Goal: Transaction & Acquisition: Purchase product/service

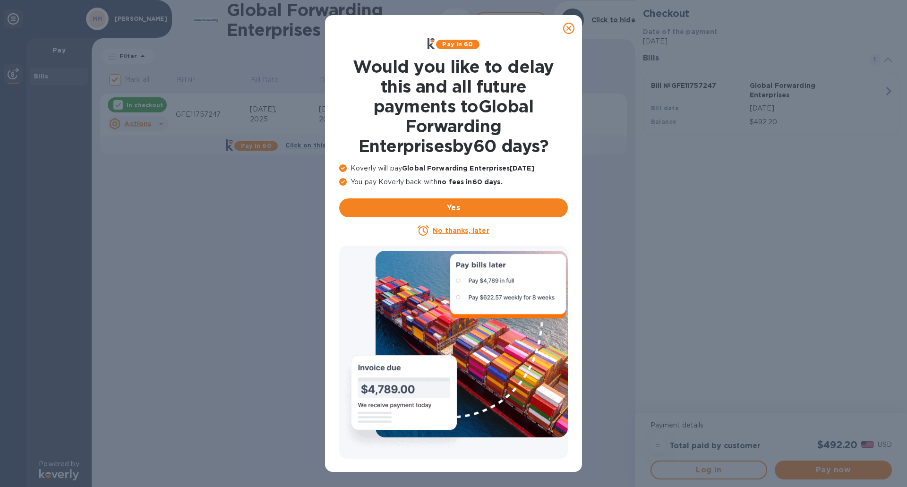
click at [459, 235] on p "No thanks, later" at bounding box center [461, 230] width 56 height 9
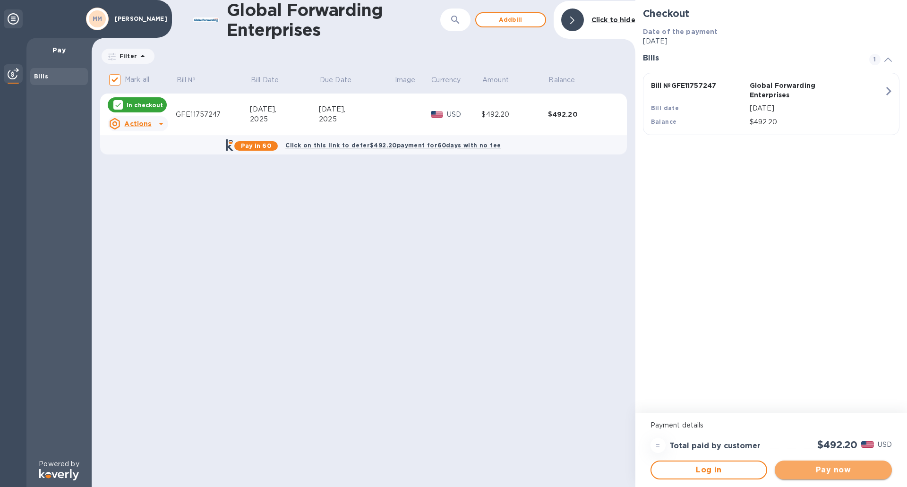
click at [834, 471] on span "Pay now" at bounding box center [833, 469] width 102 height 11
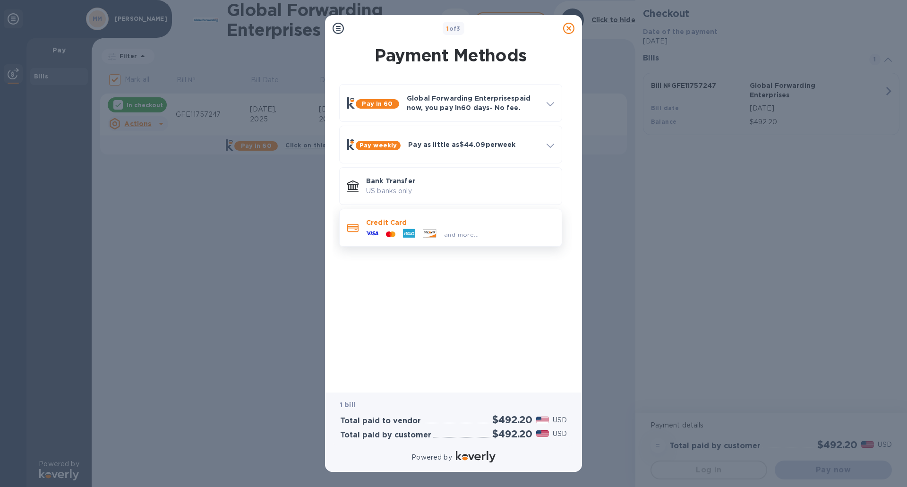
click at [412, 242] on div "Credit Card and more..." at bounding box center [450, 228] width 223 height 38
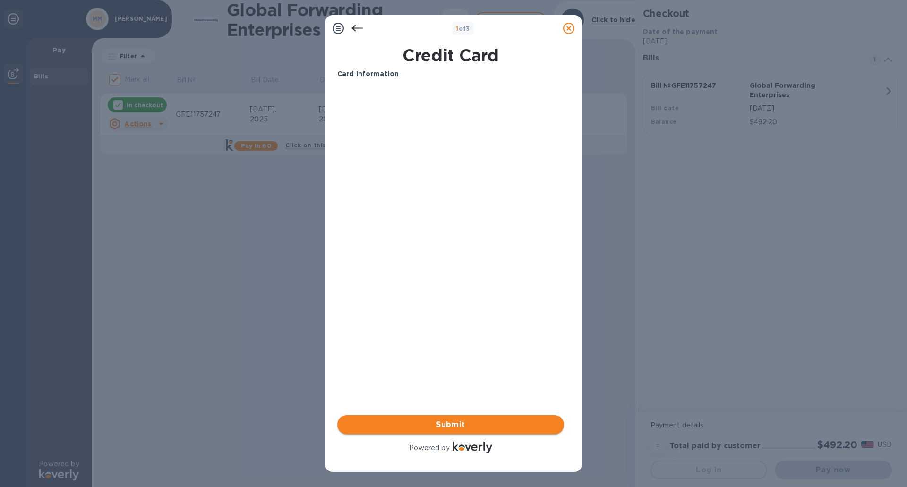
click at [451, 417] on button "Submit" at bounding box center [450, 424] width 227 height 19
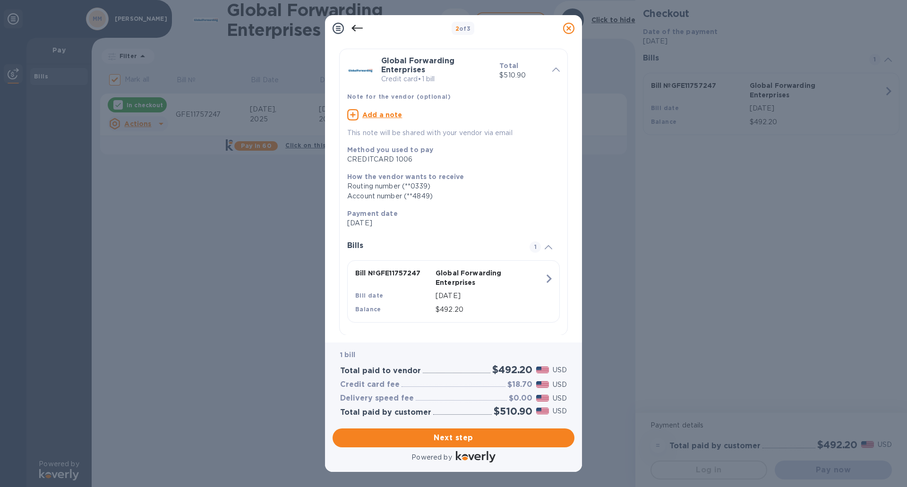
scroll to position [38, 0]
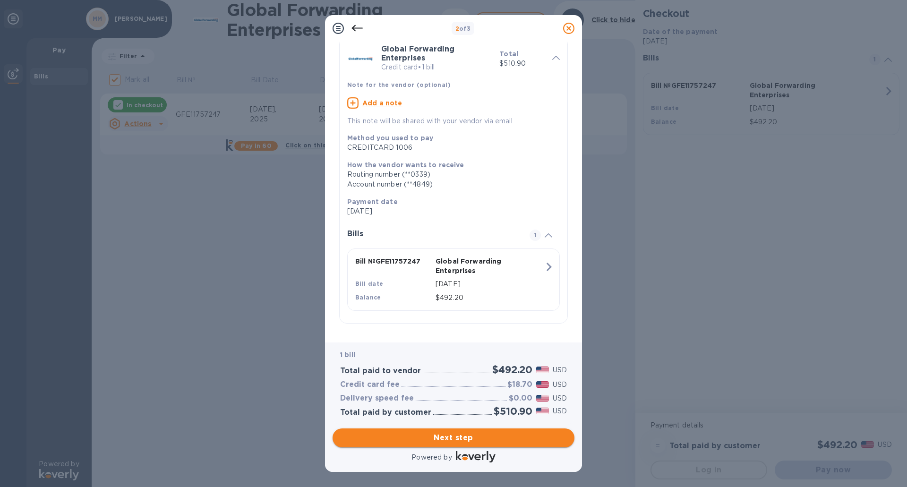
click at [447, 434] on span "Next step" at bounding box center [453, 437] width 227 height 11
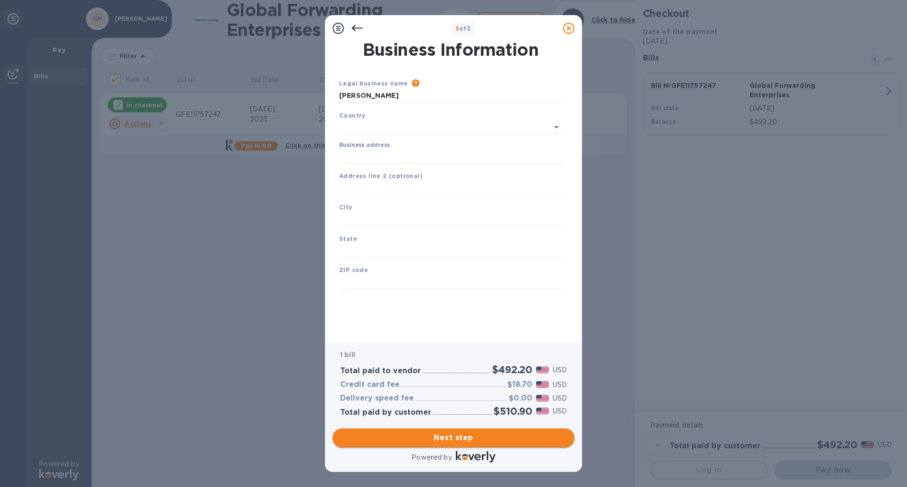
scroll to position [0, 0]
type input "[GEOGRAPHIC_DATA]"
click at [402, 151] on input "Business address" at bounding box center [450, 154] width 223 height 14
type input "[STREET_ADDRESS][PERSON_NAME]"
type input "[PERSON_NAME]"
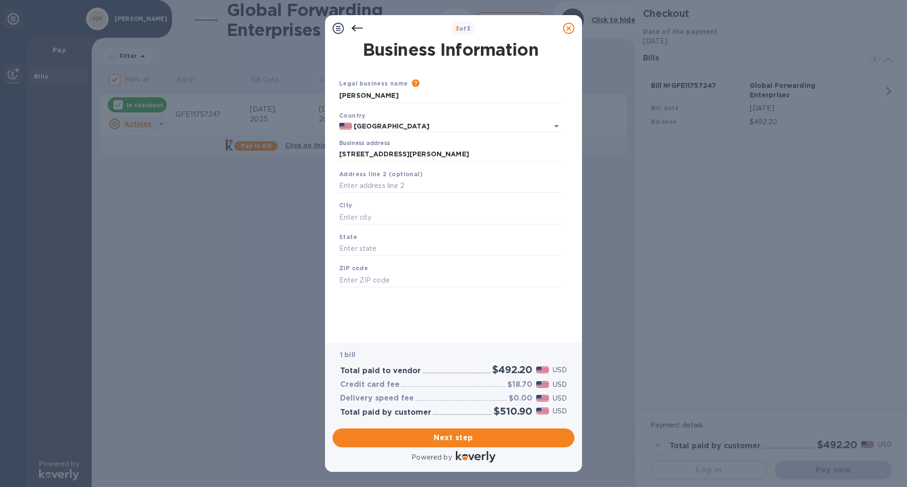
type input "WY"
type input "82801"
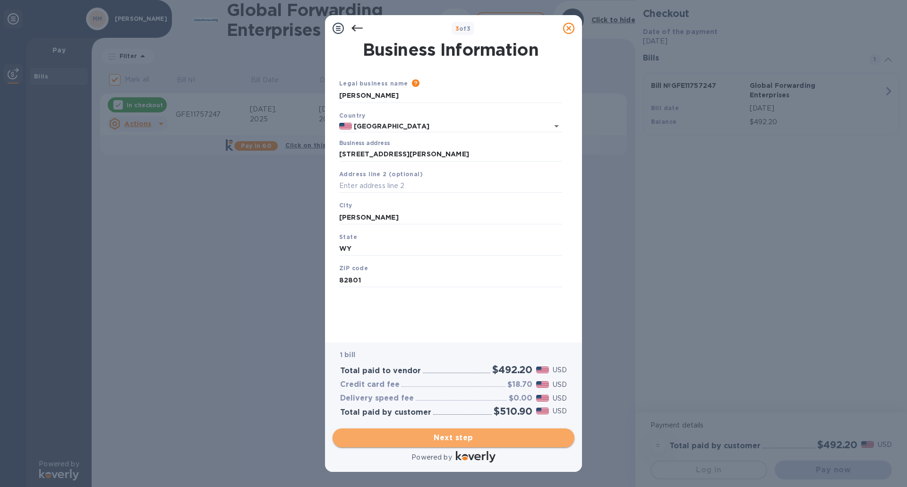
click at [449, 439] on span "Next step" at bounding box center [453, 437] width 227 height 11
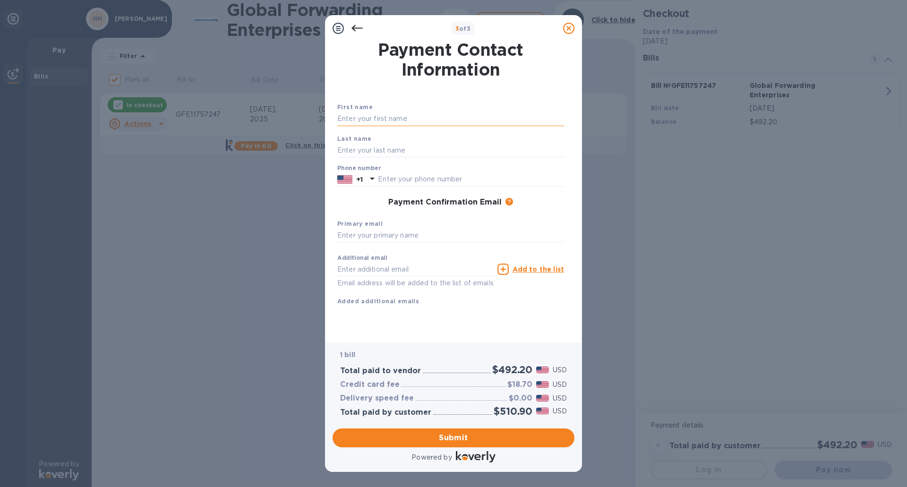
click at [406, 116] on input "text" at bounding box center [450, 119] width 227 height 14
type input "Mark"
type input "[PERSON_NAME]"
click at [391, 181] on input "text" at bounding box center [471, 179] width 186 height 14
type input "9152219179"
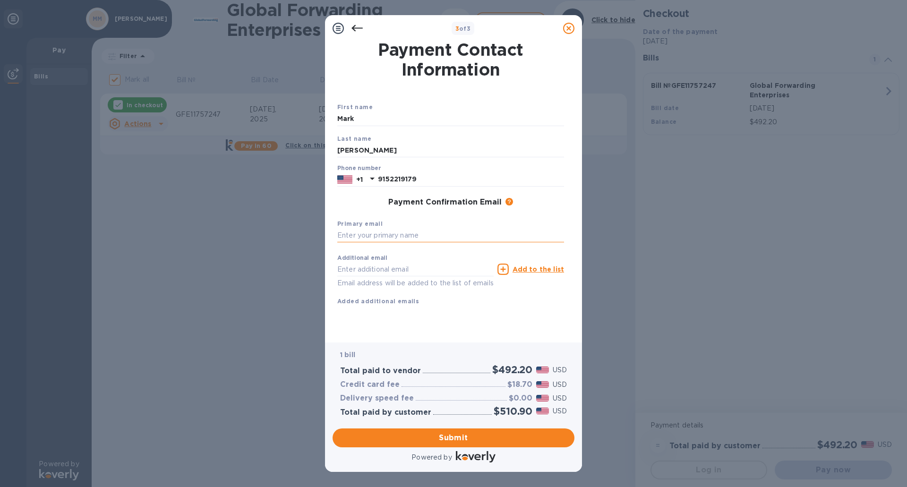
click at [407, 231] on input "text" at bounding box center [450, 236] width 227 height 14
click at [407, 237] on input "text" at bounding box center [450, 236] width 227 height 14
paste input "[EMAIL_ADDRESS][DOMAIN_NAME]"
type input "[EMAIL_ADDRESS][DOMAIN_NAME]"
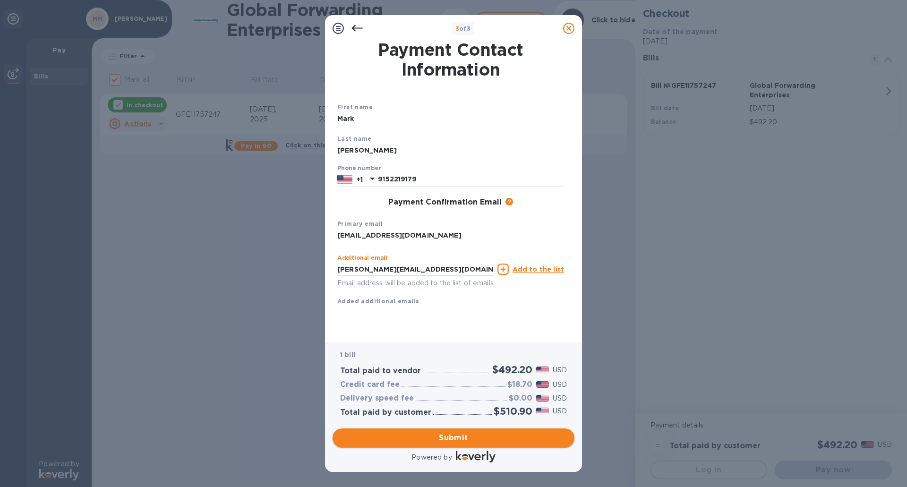
type input "[PERSON_NAME][EMAIL_ADDRESS][DOMAIN_NAME]"
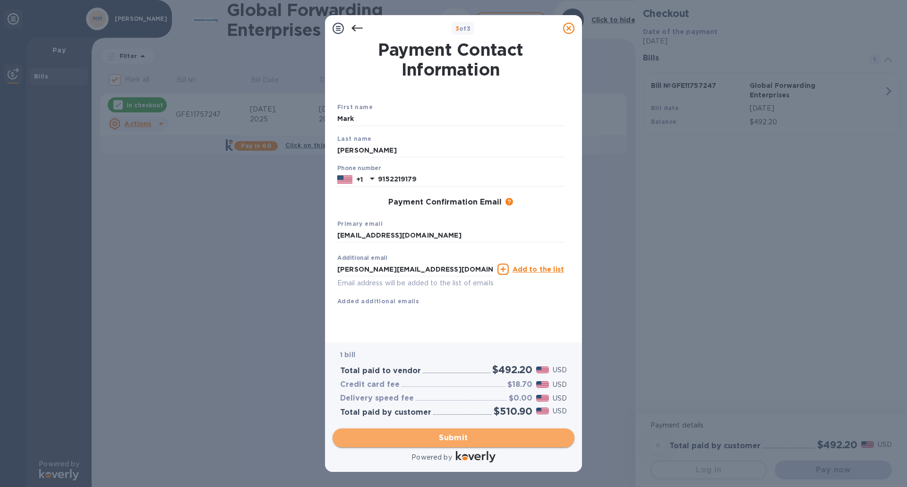
click at [437, 433] on span "Submit" at bounding box center [453, 437] width 227 height 11
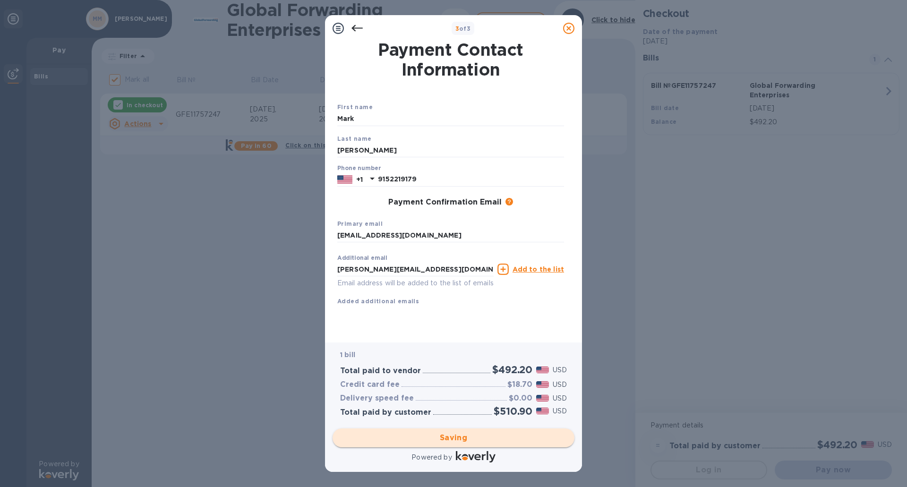
checkbox input "false"
